Goal: Check status: Check status

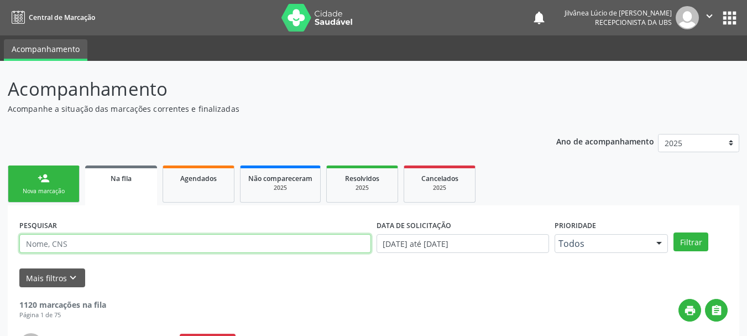
click at [136, 245] on input "text" at bounding box center [195, 243] width 352 height 19
click at [673, 232] on button "Filtrar" at bounding box center [690, 241] width 35 height 19
click at [135, 245] on input "lily" at bounding box center [195, 243] width 352 height 19
type input "l"
click at [673, 232] on button "Filtrar" at bounding box center [690, 241] width 35 height 19
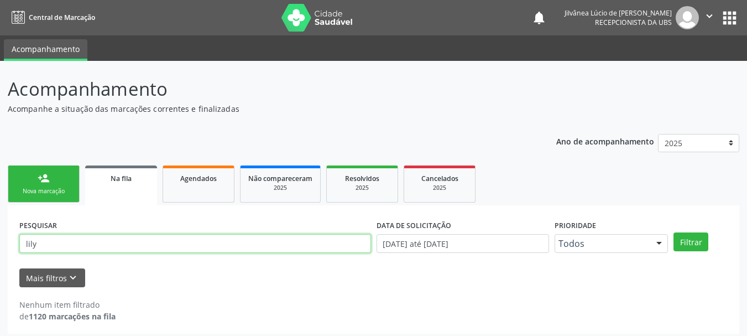
click at [135, 245] on input "lily" at bounding box center [195, 243] width 352 height 19
drag, startPoint x: 100, startPoint y: 242, endPoint x: 0, endPoint y: 247, distance: 99.7
click at [0, 247] on div "Acompanhamento Acompanhe a situação das marcações correntes e finalizadas Relat…" at bounding box center [373, 201] width 747 height 280
paste input "127.296.505-80"
click at [673, 232] on button "Filtrar" at bounding box center [690, 241] width 35 height 19
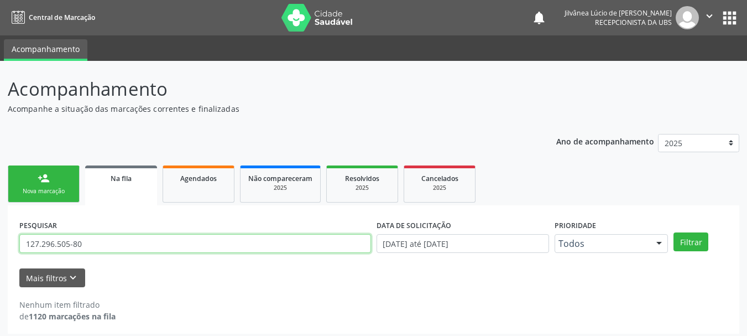
drag, startPoint x: 97, startPoint y: 234, endPoint x: 0, endPoint y: 239, distance: 96.9
click at [0, 239] on div "Acompanhamento Acompanhe a situação das marcações correntes e finalizadas Relat…" at bounding box center [373, 201] width 747 height 280
paste input "70270419803126"
type input "702704198031260"
click at [673, 232] on button "Filtrar" at bounding box center [690, 241] width 35 height 19
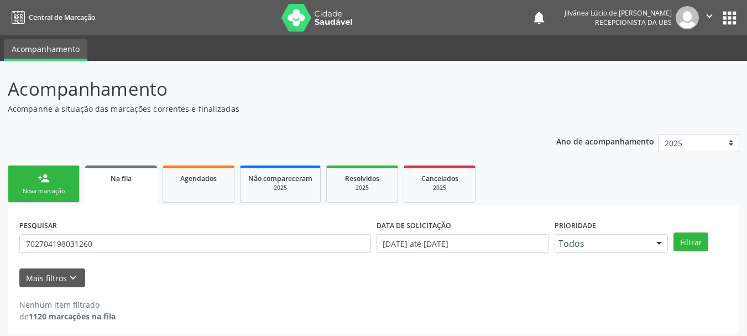
scroll to position [6, 0]
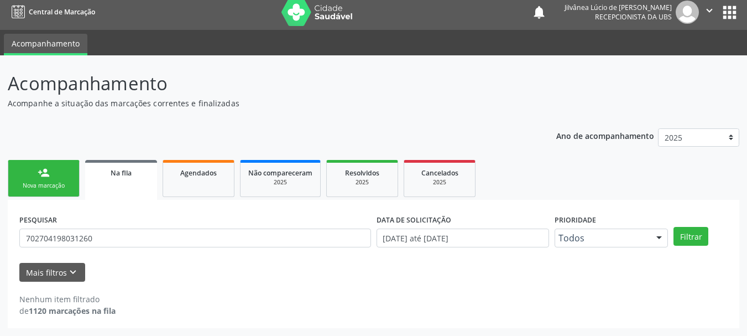
click at [43, 176] on div "person_add" at bounding box center [44, 172] width 12 height 12
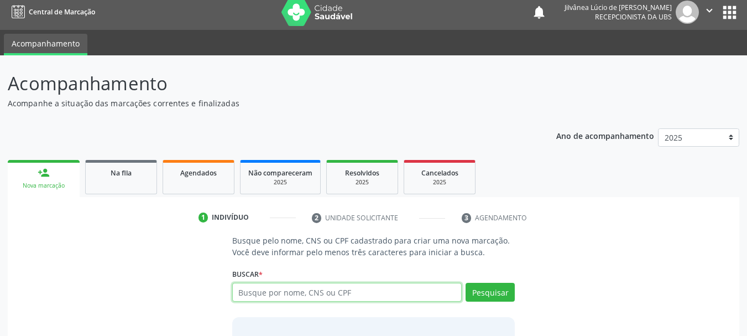
click at [263, 296] on input "text" at bounding box center [347, 291] width 230 height 19
paste input "702704198031260"
type input "702704198031260"
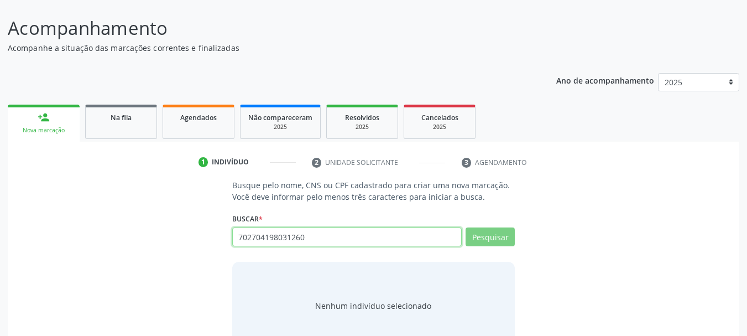
scroll to position [91, 0]
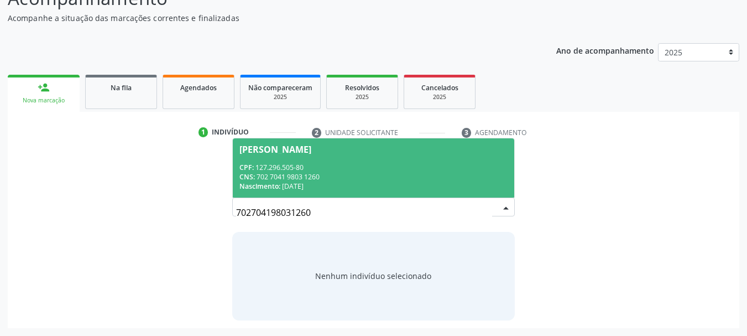
click at [290, 177] on div "CNS: 702 7041 9803 1260" at bounding box center [373, 176] width 269 height 9
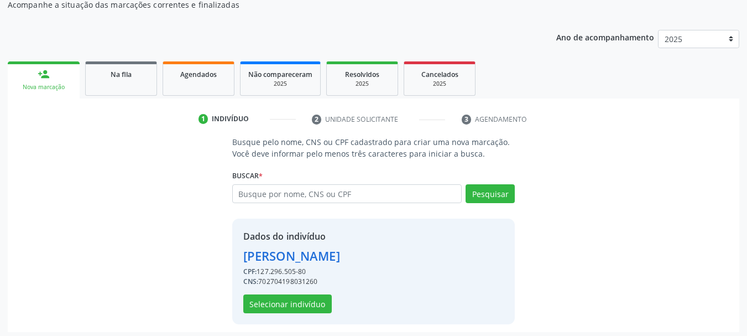
scroll to position [108, 0]
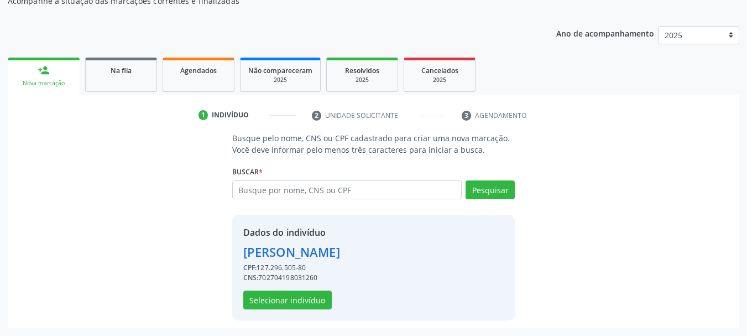
drag, startPoint x: 258, startPoint y: 268, endPoint x: 317, endPoint y: 267, distance: 59.2
click at [317, 267] on div "CPF: 127.296.505-80" at bounding box center [291, 268] width 97 height 10
drag, startPoint x: 309, startPoint y: 267, endPoint x: 259, endPoint y: 268, distance: 50.3
click at [259, 268] on div "CPF: 127.296.505-80" at bounding box center [291, 268] width 97 height 10
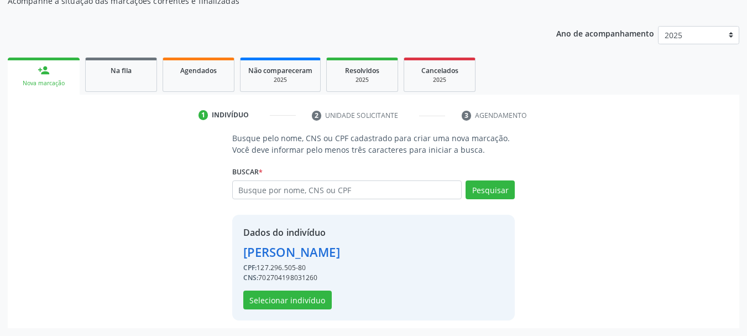
copy div "127.296.505-80"
click at [391, 266] on div "Dados do indivíduo [PERSON_NAME] CPF: 127.296.505-80 CNS: 702704198031260 Selec…" at bounding box center [373, 267] width 283 height 106
click at [128, 64] on link "Na fila" at bounding box center [121, 74] width 72 height 34
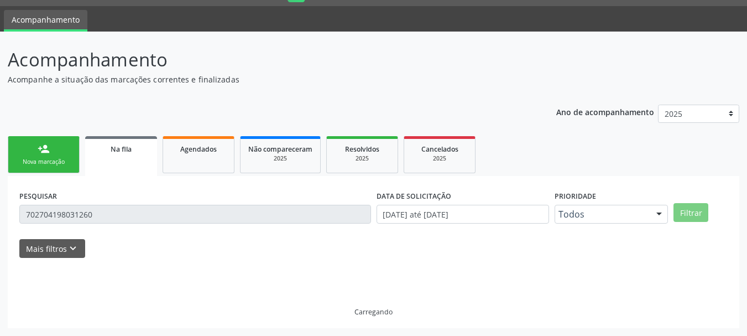
scroll to position [6, 0]
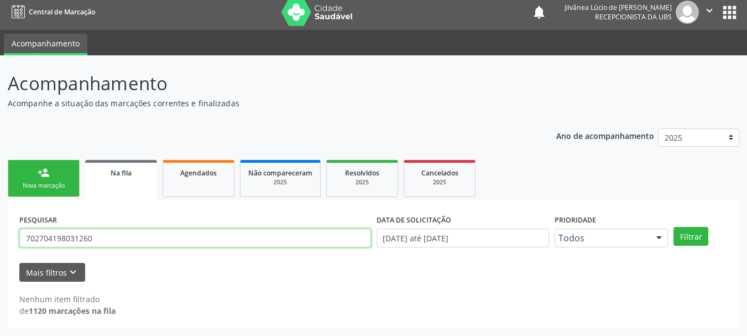
click at [109, 240] on input "702704198031260" at bounding box center [195, 237] width 352 height 19
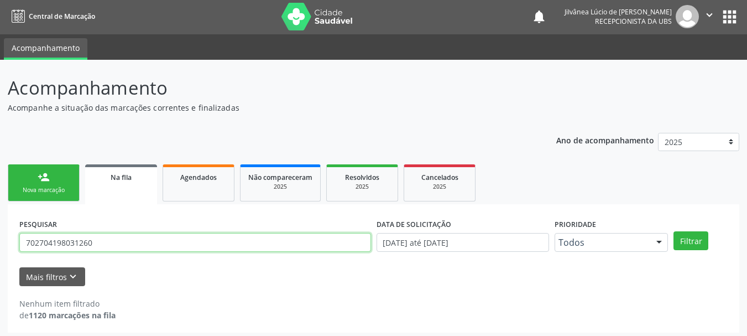
scroll to position [0, 0]
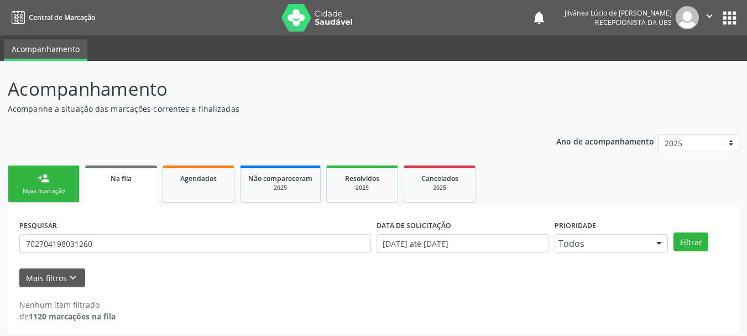
click at [260, 133] on div "Ano de acompanhamento 2025 2024 2023 2022 2021 2020 2019 person_add Nova marcaç…" at bounding box center [373, 230] width 731 height 208
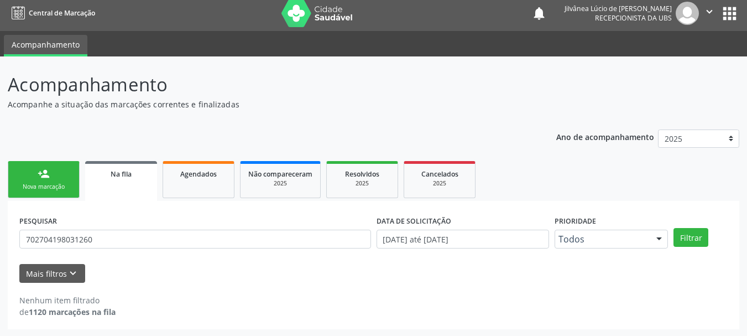
scroll to position [6, 0]
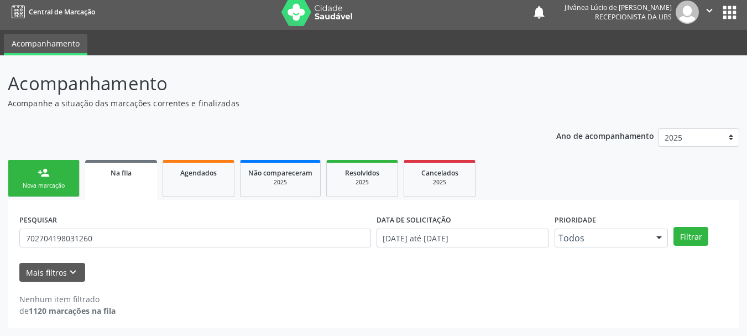
click at [310, 80] on p "Acompanhamento" at bounding box center [264, 84] width 512 height 28
